Goal: Entertainment & Leisure: Browse casually

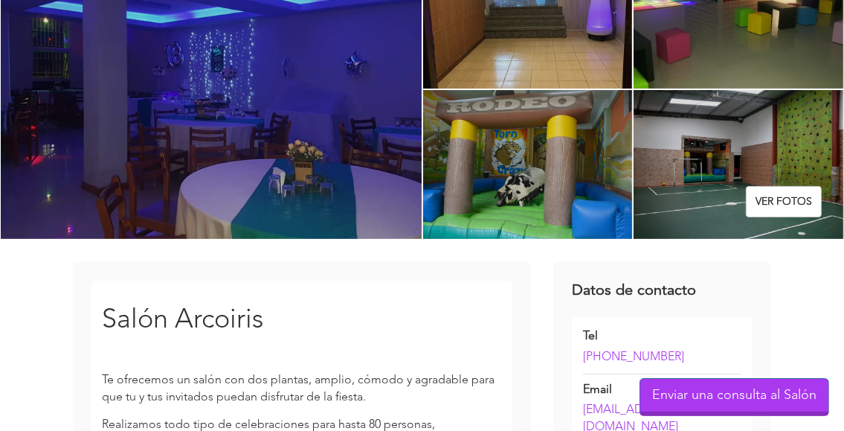
scroll to position [149, 0]
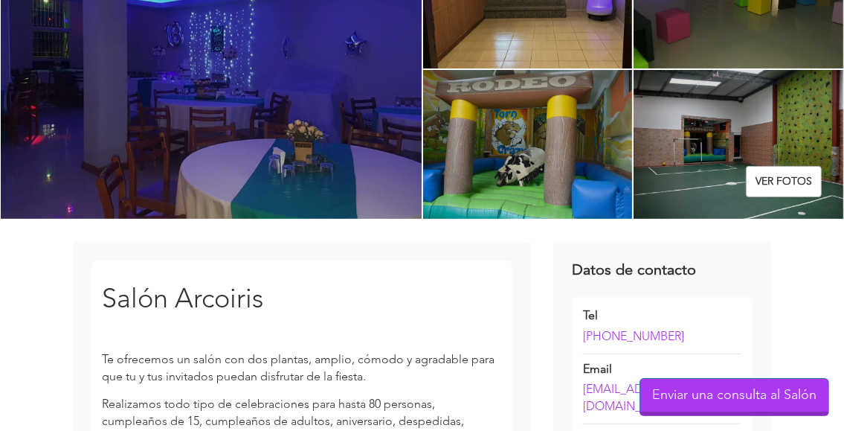
click at [785, 188] on link "Ver fotos" at bounding box center [784, 181] width 76 height 31
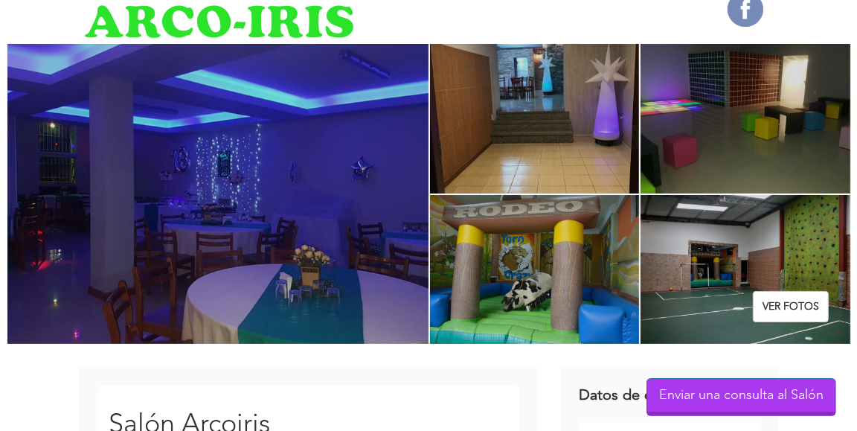
scroll to position [0, 0]
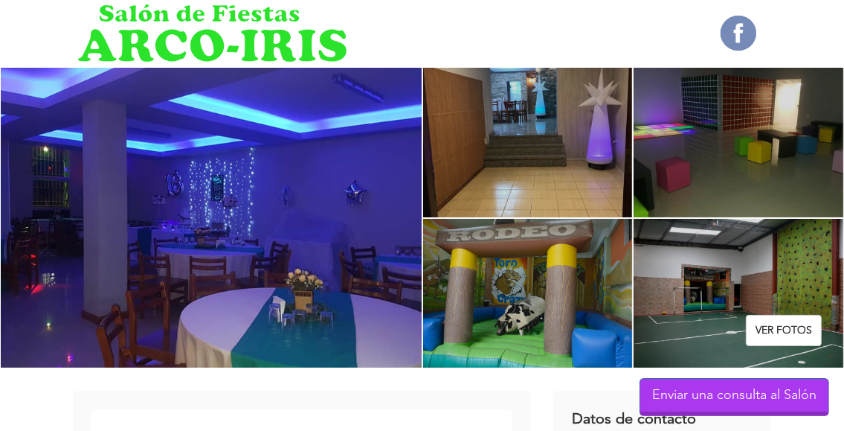
click at [238, 225] on div at bounding box center [211, 217] width 422 height 301
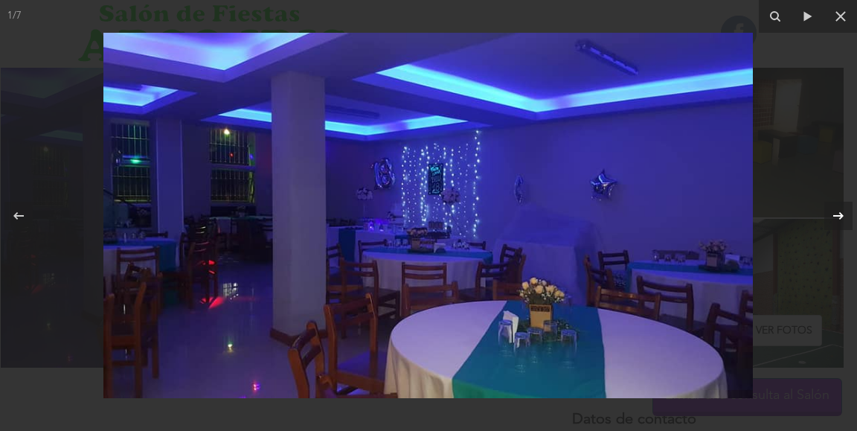
click at [842, 213] on div "1 / 7" at bounding box center [428, 215] width 857 height 431
click at [839, 215] on icon at bounding box center [838, 214] width 10 height 7
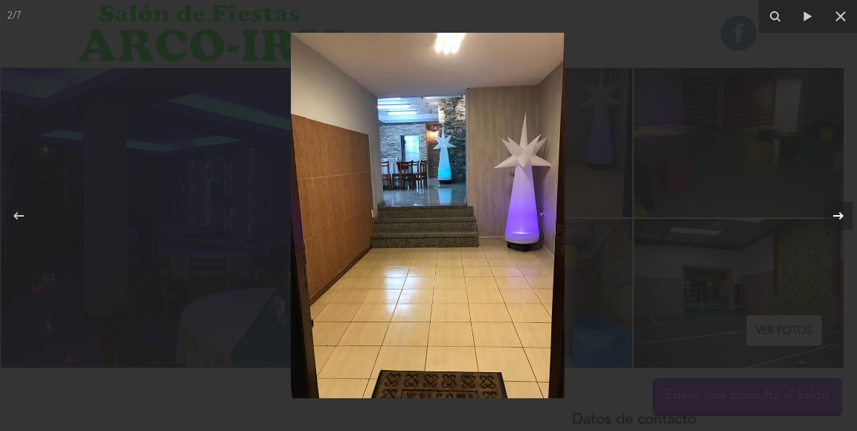
click at [839, 215] on icon at bounding box center [838, 214] width 10 height 7
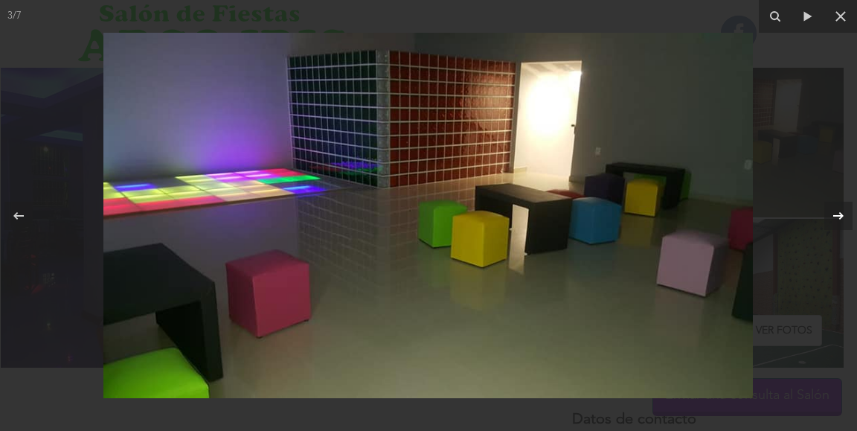
click at [839, 215] on icon at bounding box center [838, 214] width 10 height 7
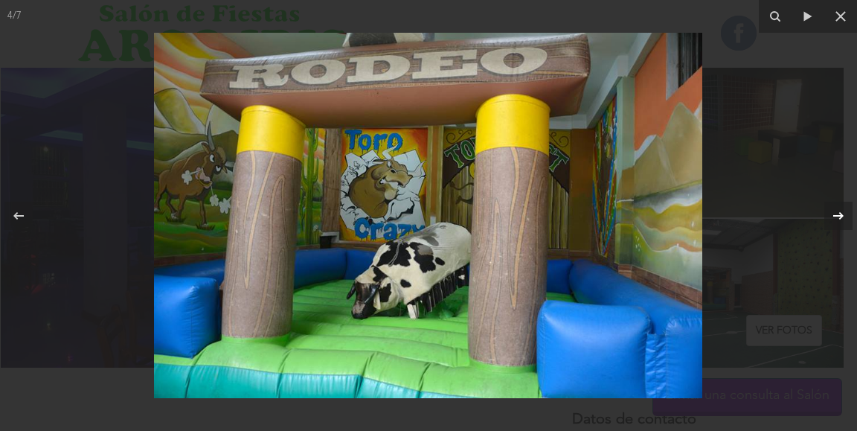
click at [839, 215] on icon at bounding box center [838, 214] width 10 height 7
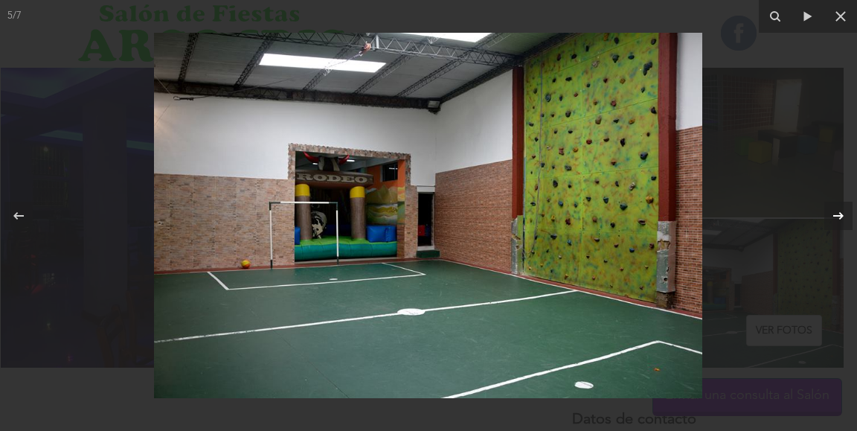
click at [839, 215] on icon at bounding box center [838, 214] width 10 height 7
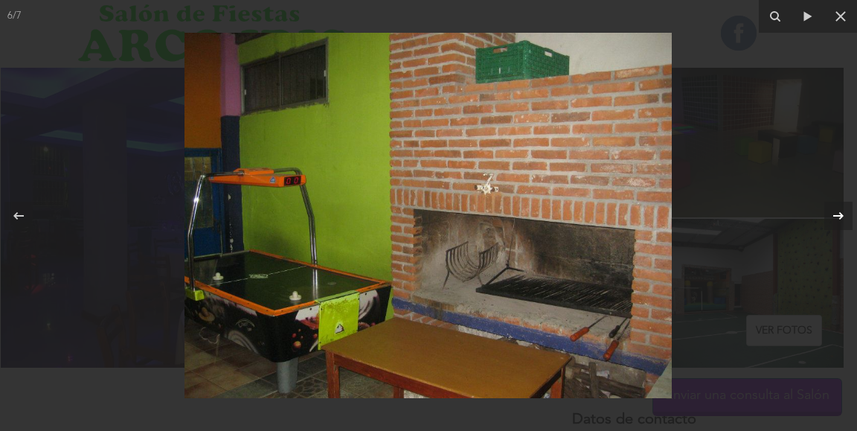
click at [839, 215] on icon at bounding box center [838, 214] width 10 height 7
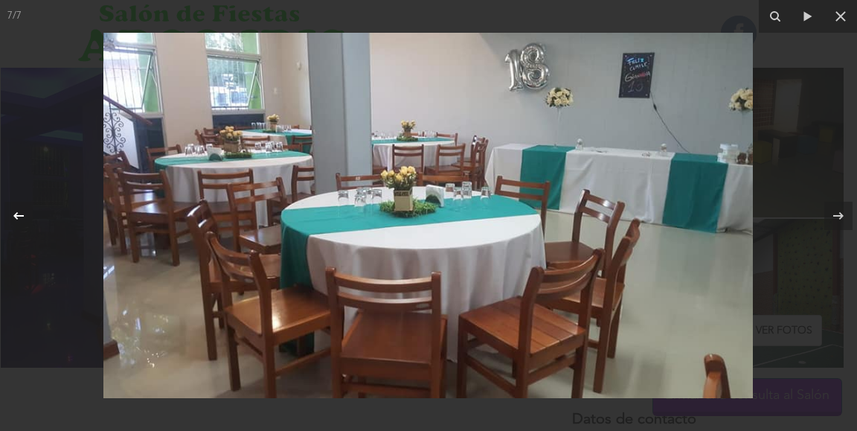
click at [21, 216] on icon at bounding box center [18, 214] width 10 height 7
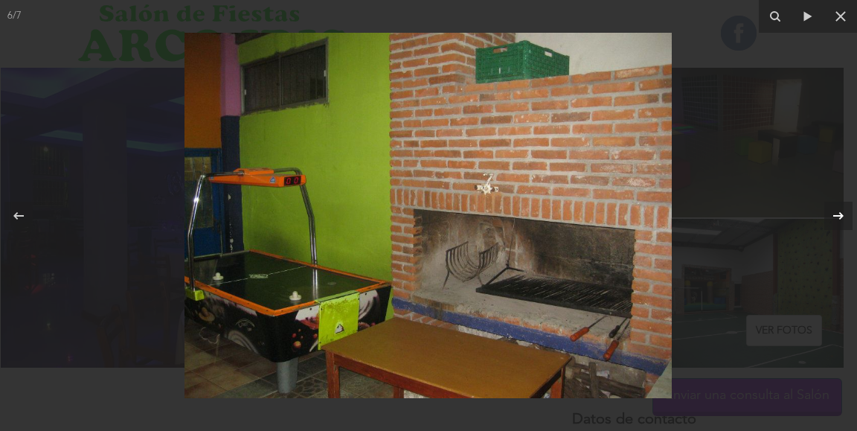
click at [842, 221] on icon at bounding box center [838, 216] width 18 height 18
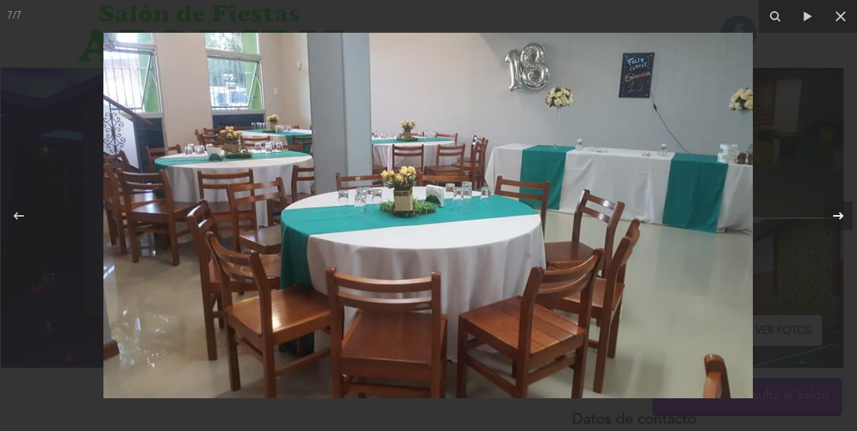
click at [842, 216] on icon at bounding box center [838, 214] width 10 height 7
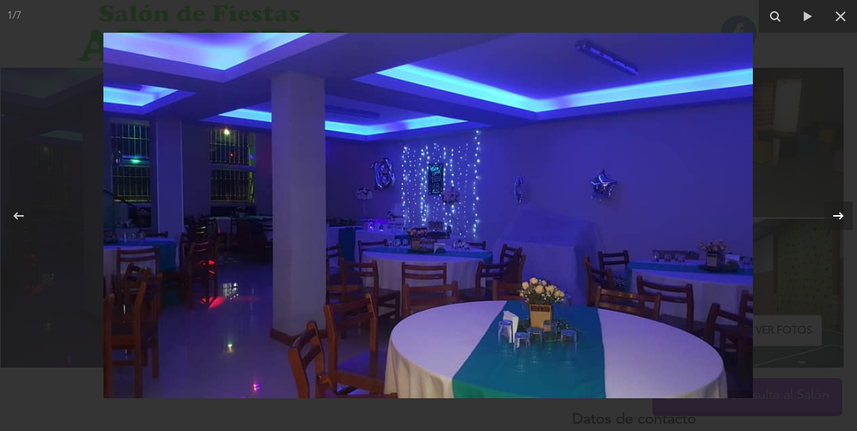
click at [842, 216] on icon at bounding box center [838, 214] width 10 height 7
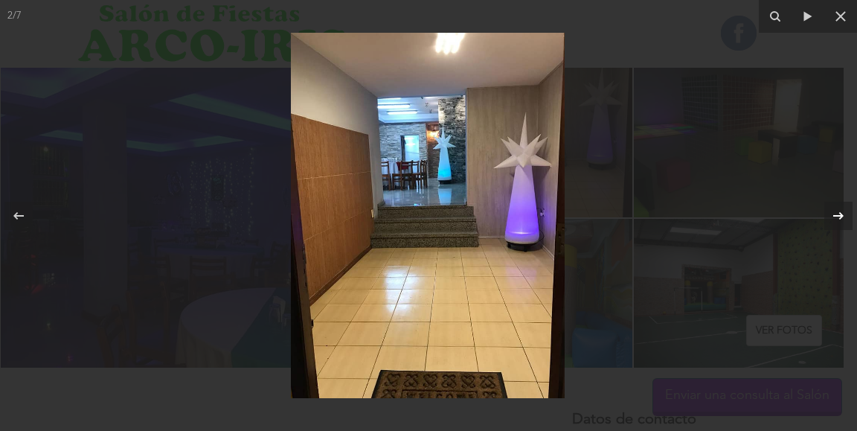
click at [836, 218] on icon at bounding box center [838, 216] width 18 height 18
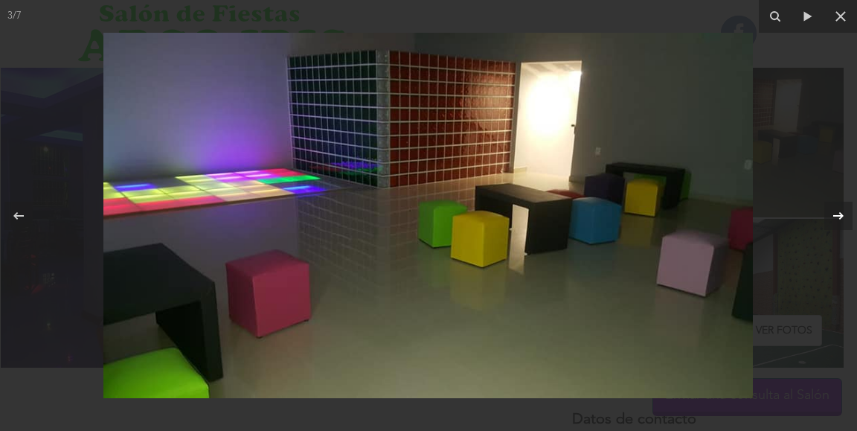
click at [836, 218] on icon at bounding box center [838, 216] width 18 height 18
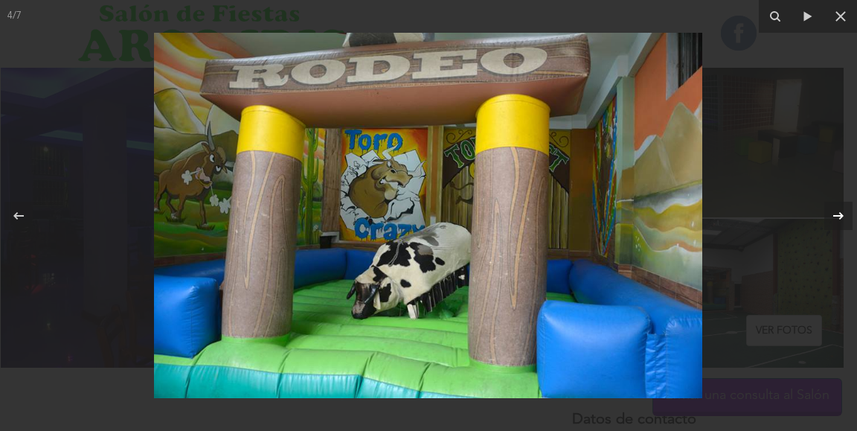
click at [836, 218] on icon at bounding box center [838, 216] width 18 height 18
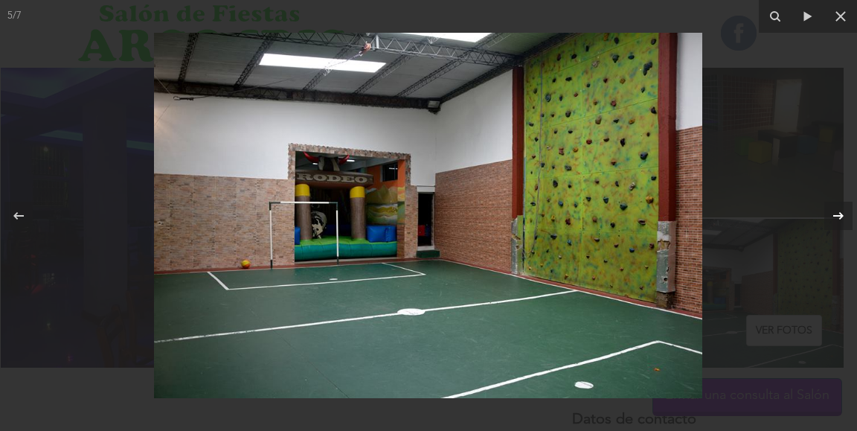
click at [836, 218] on icon at bounding box center [838, 216] width 18 height 18
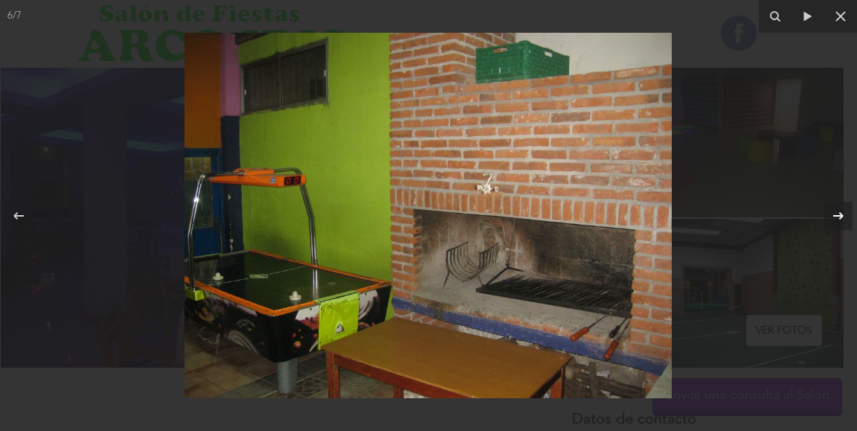
click at [836, 218] on icon at bounding box center [838, 216] width 18 height 18
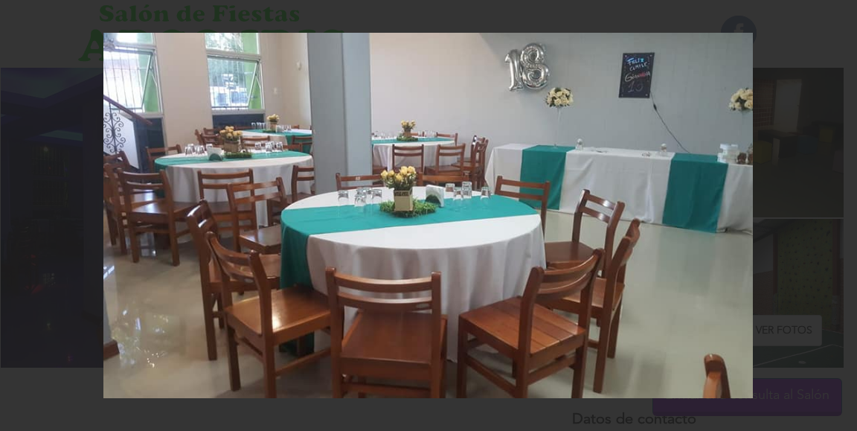
click at [836, 218] on div "7 / 7" at bounding box center [428, 215] width 857 height 431
click at [836, 218] on icon at bounding box center [838, 216] width 18 height 18
